Goal: Find contact information: Find contact information

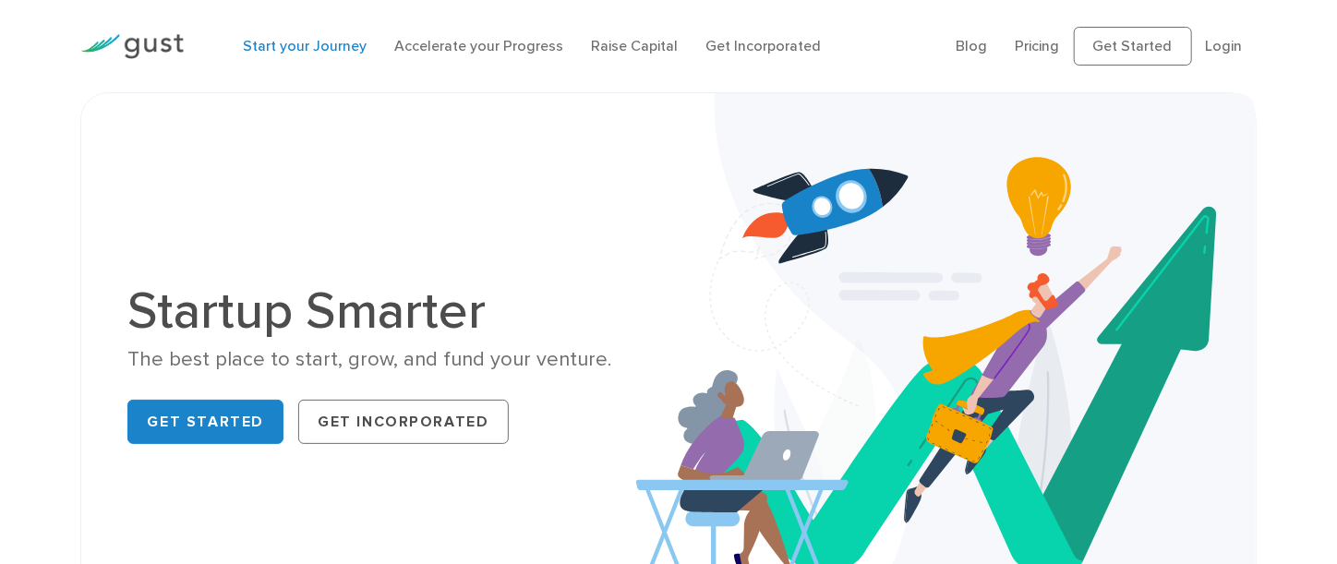
click at [339, 44] on link "Start your Journey" at bounding box center [305, 46] width 124 height 18
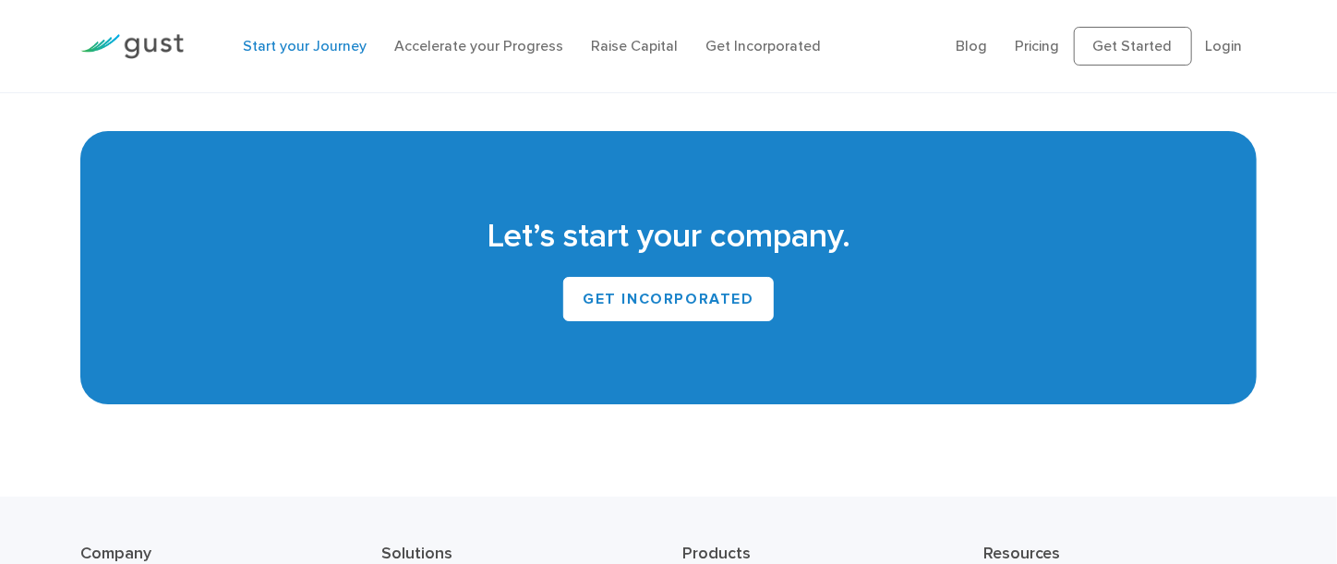
scroll to position [3578, 0]
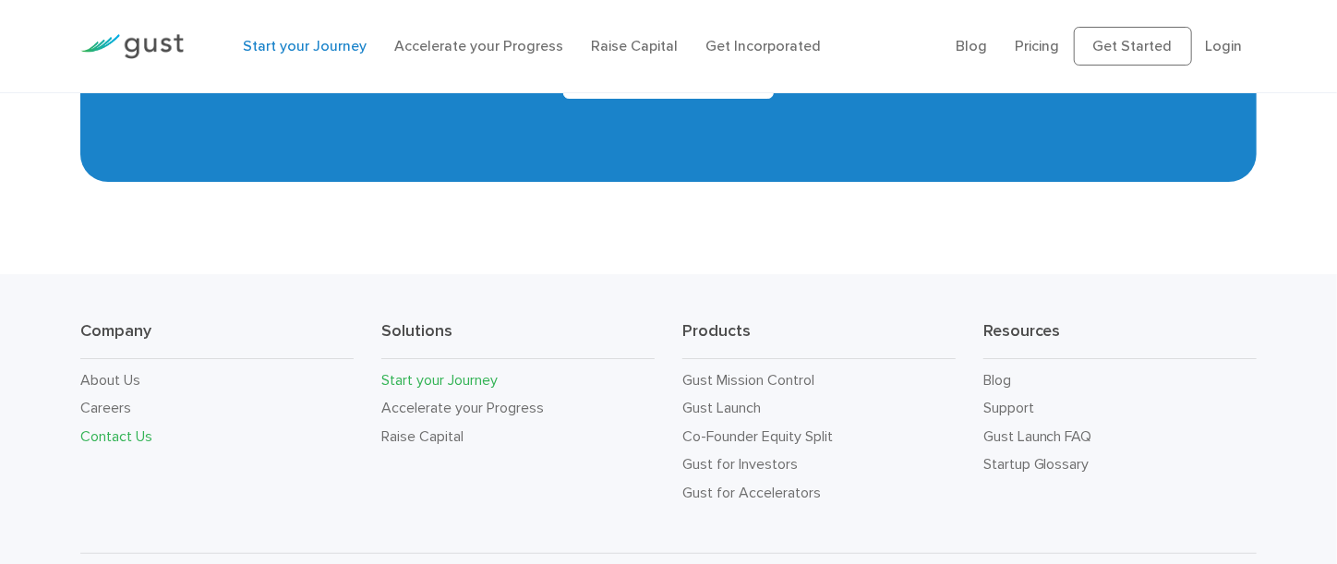
click at [141, 436] on link "Contact Us" at bounding box center [116, 436] width 72 height 18
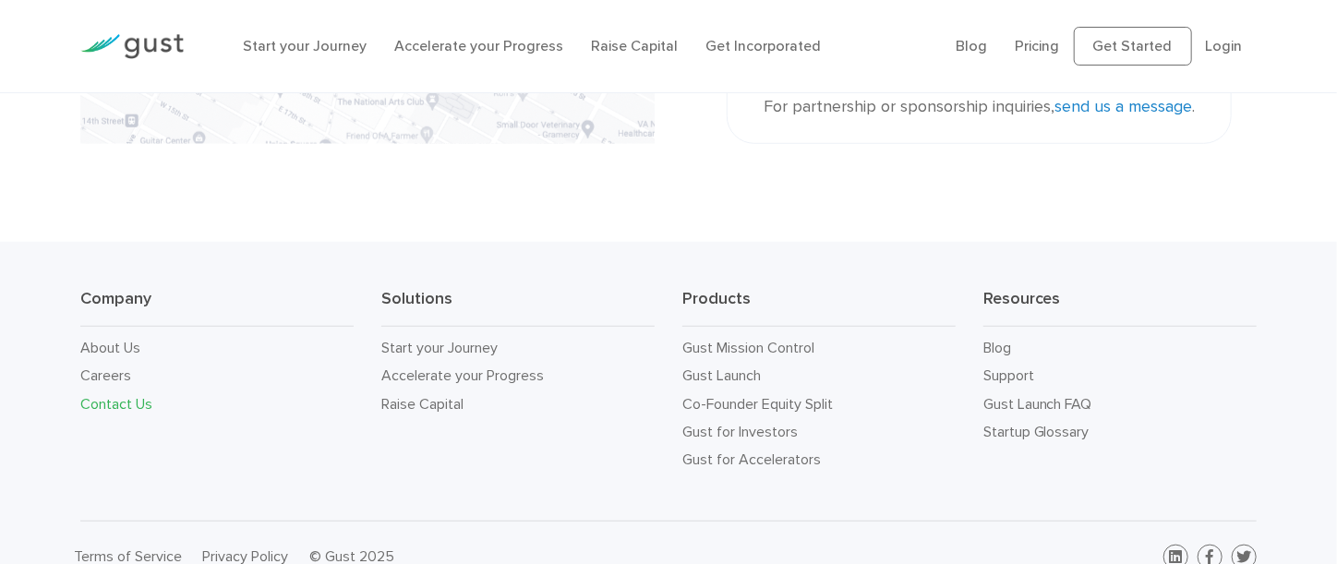
scroll to position [638, 0]
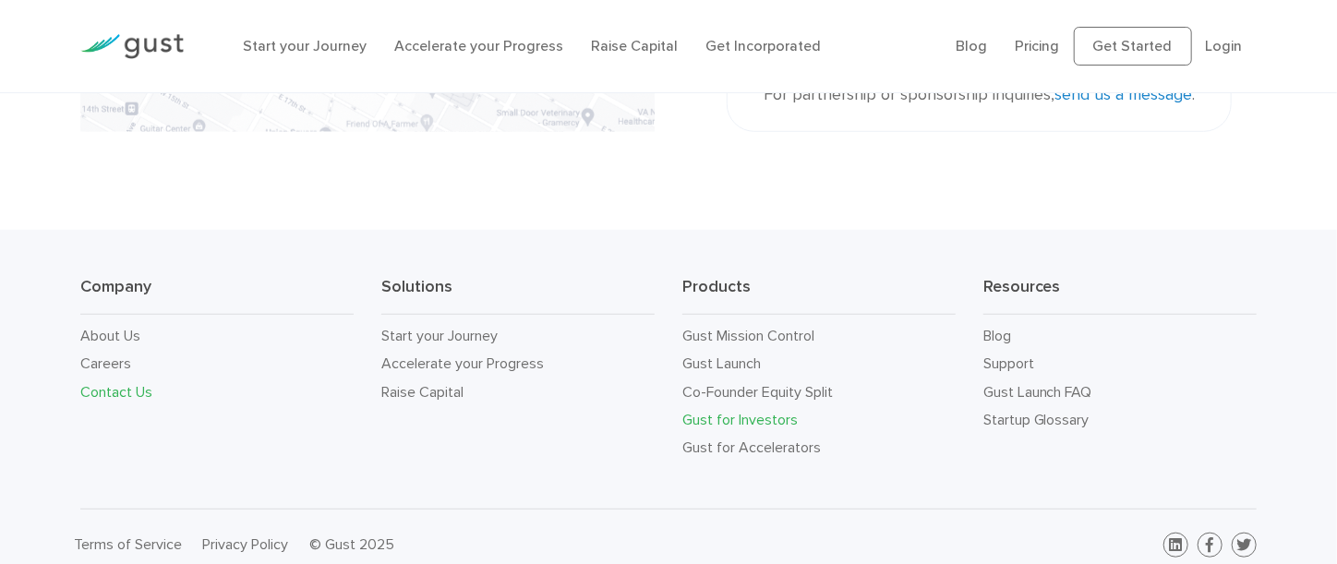
click at [775, 416] on link "Gust for Investors" at bounding box center [739, 420] width 115 height 18
click at [138, 385] on link "Contact Us" at bounding box center [116, 392] width 72 height 18
